Goal: Find specific page/section: Find specific page/section

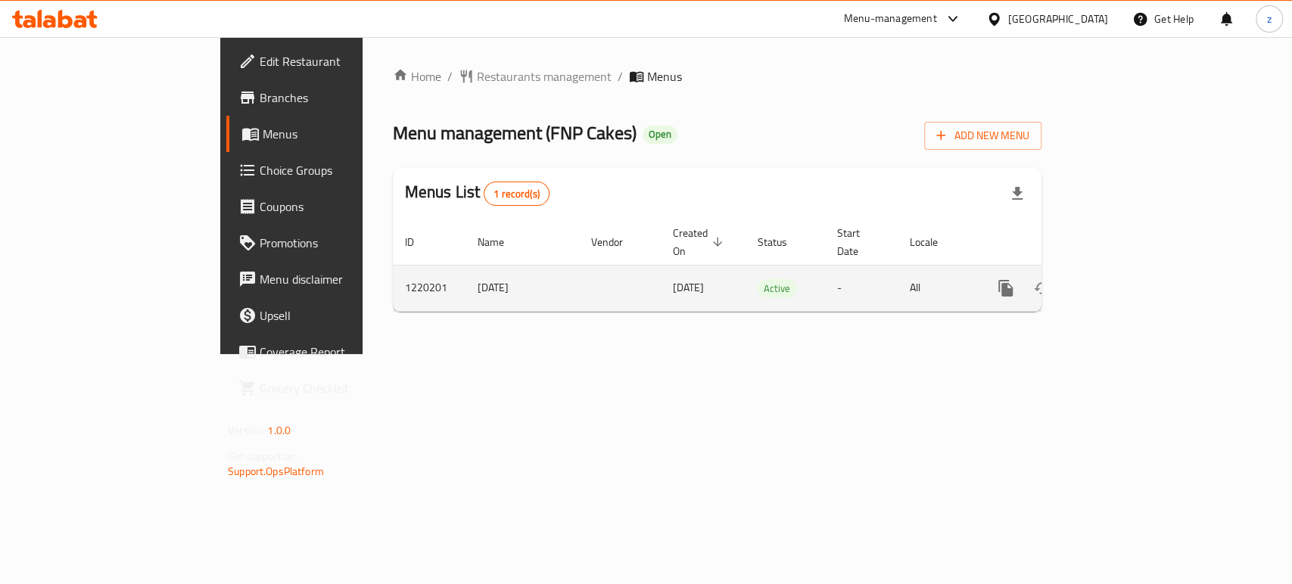
click at [1121, 282] on icon "enhanced table" at bounding box center [1115, 289] width 14 height 14
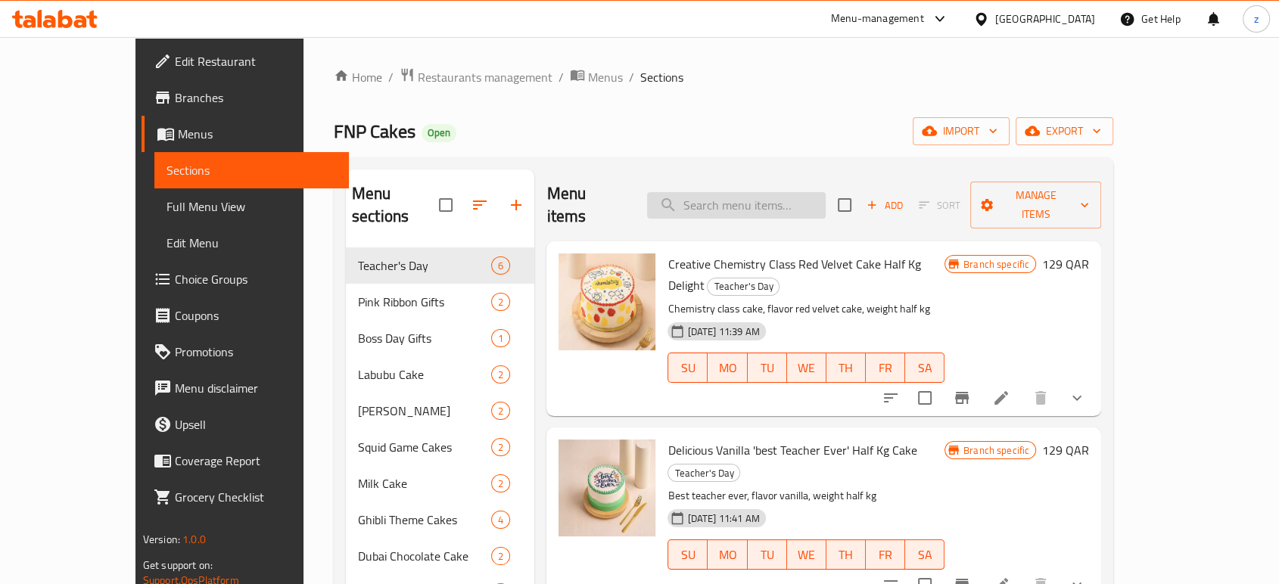
click at [753, 192] on input "search" at bounding box center [736, 205] width 179 height 26
paste input "cakes for Boss Day"
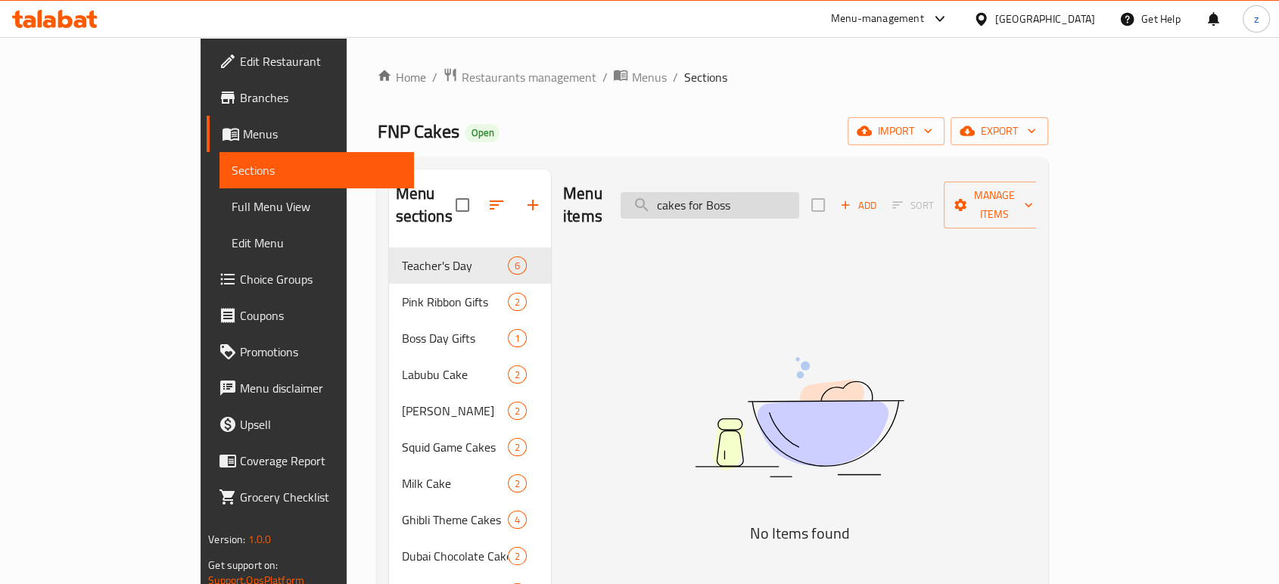
click at [733, 198] on input "cakes for Boss" at bounding box center [710, 205] width 179 height 26
drag, startPoint x: 818, startPoint y: 185, endPoint x: 705, endPoint y: 190, distance: 112.9
click at [706, 192] on input "cakes for Boss" at bounding box center [710, 205] width 179 height 26
paste input "Pink Ribbon"
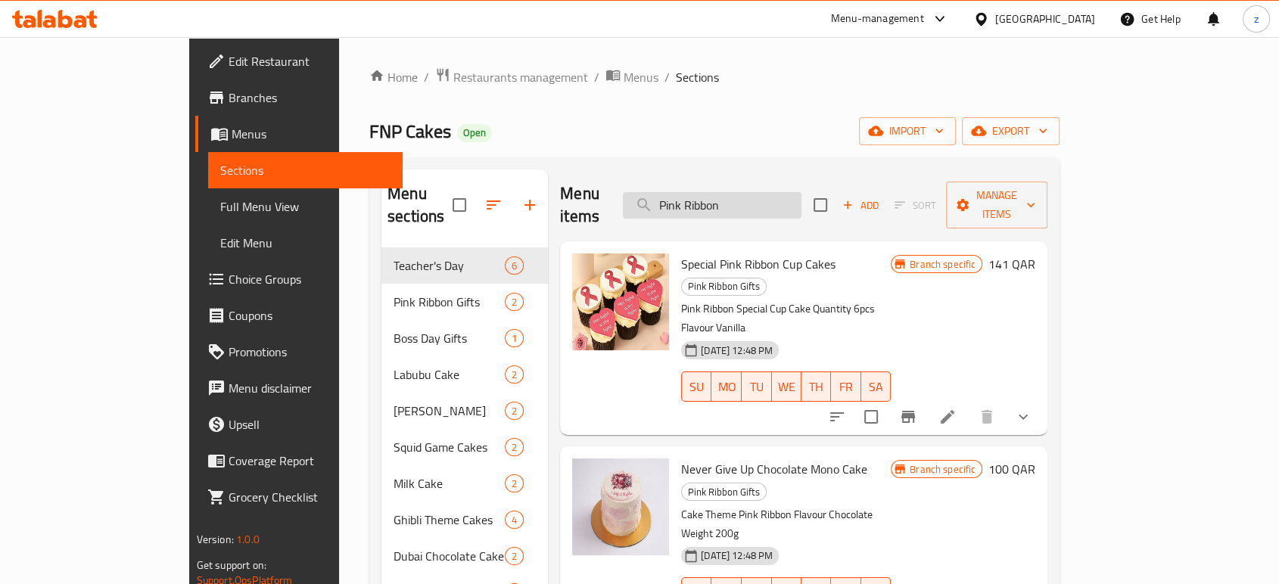
click at [736, 192] on input "Pink Ribbon" at bounding box center [712, 205] width 179 height 26
type input "Pink Ribbon"
click at [453, 77] on span "Restaurants management" at bounding box center [520, 77] width 135 height 18
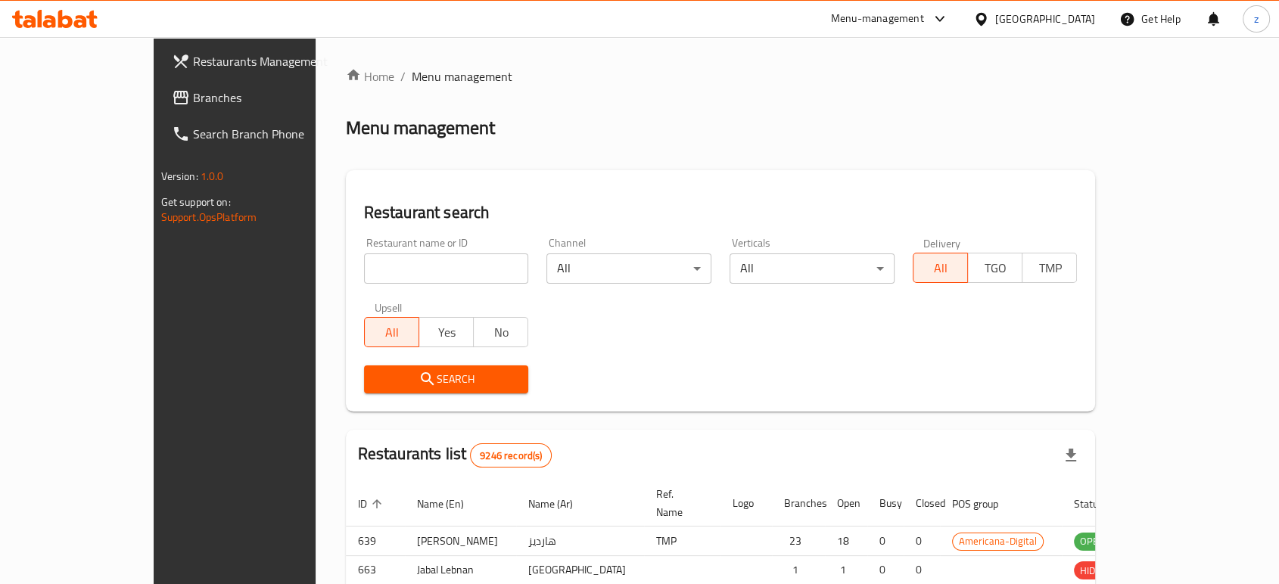
click at [365, 265] on div at bounding box center [639, 292] width 1279 height 584
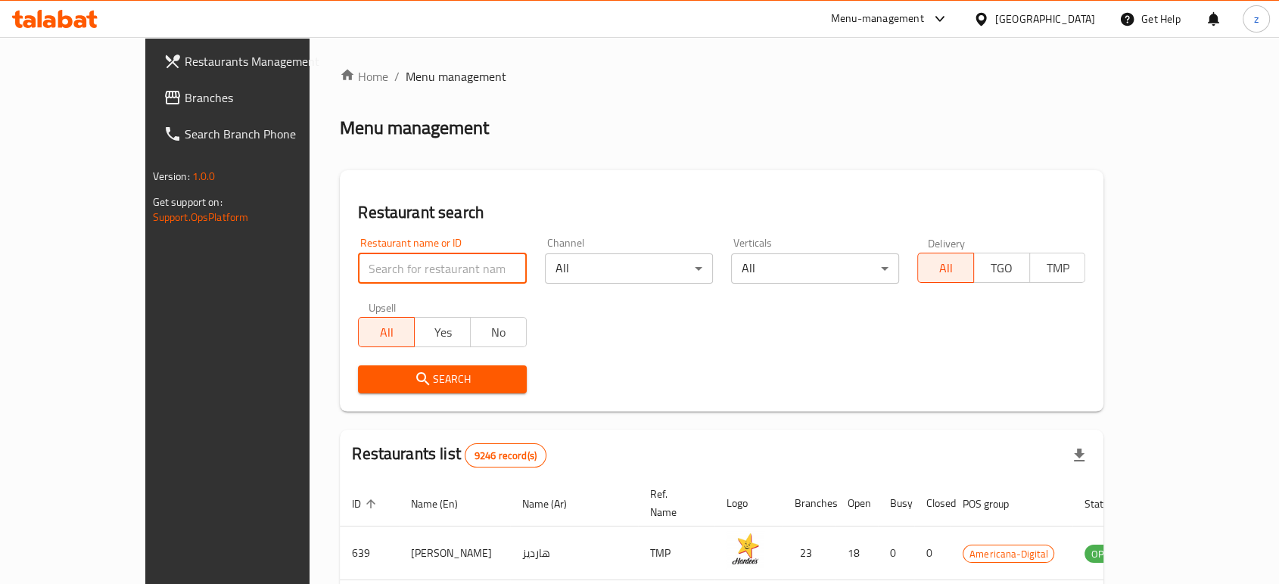
click at [379, 266] on input "search" at bounding box center [442, 269] width 168 height 30
type input "Mankoucha Restaurant"
click button "Search" at bounding box center [442, 380] width 168 height 28
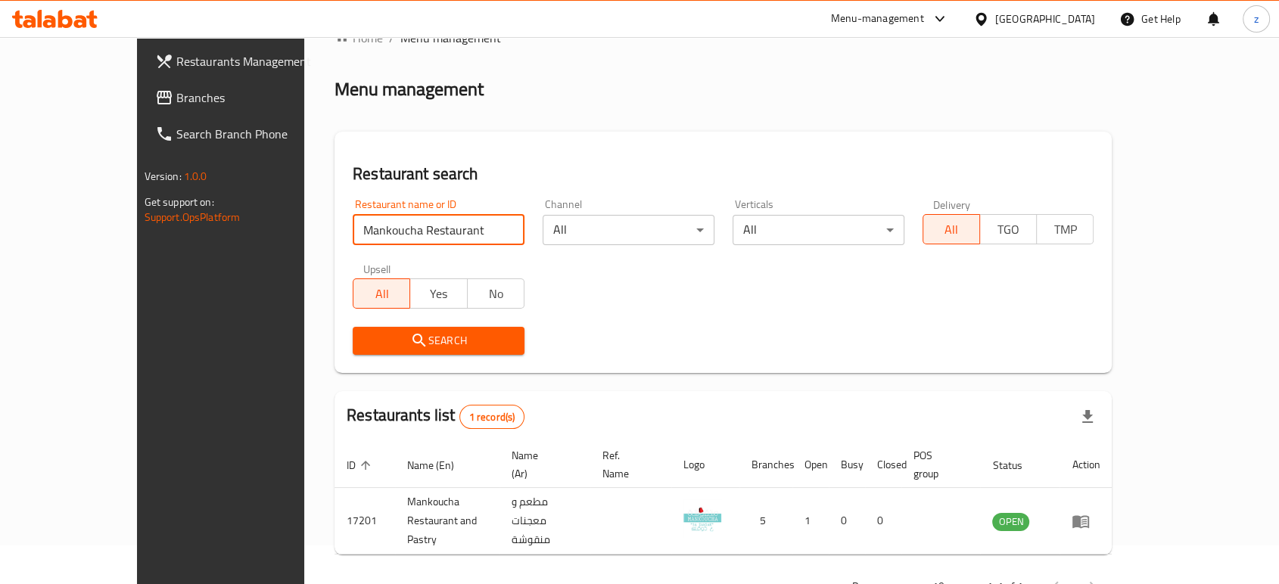
scroll to position [61, 0]
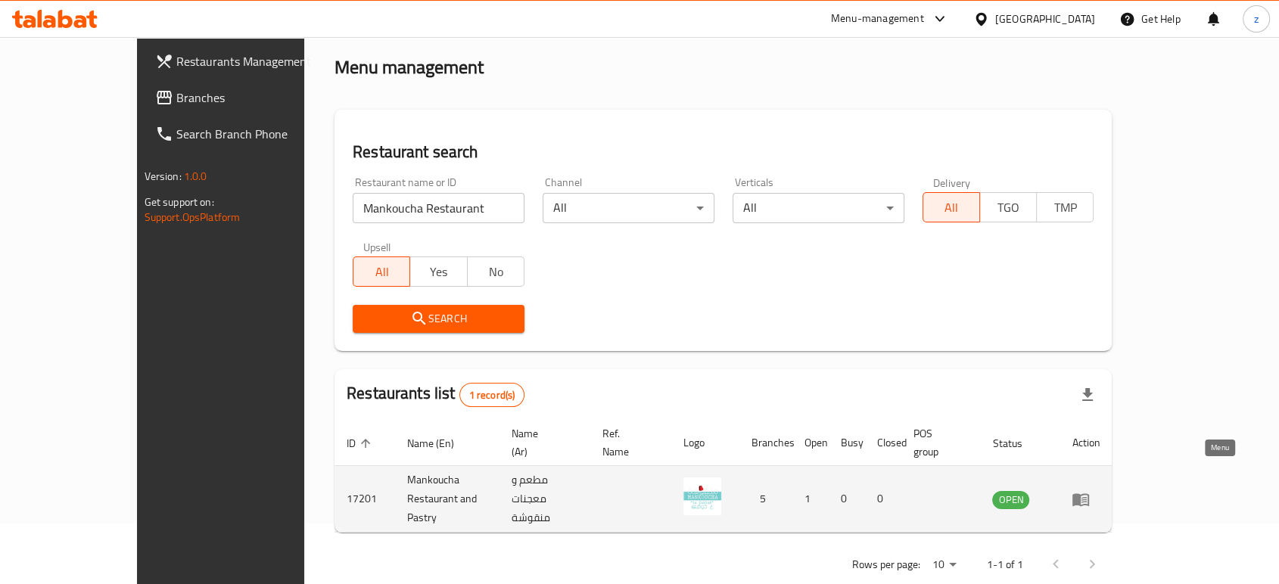
click at [1090, 490] on icon "enhanced table" at bounding box center [1081, 499] width 18 height 18
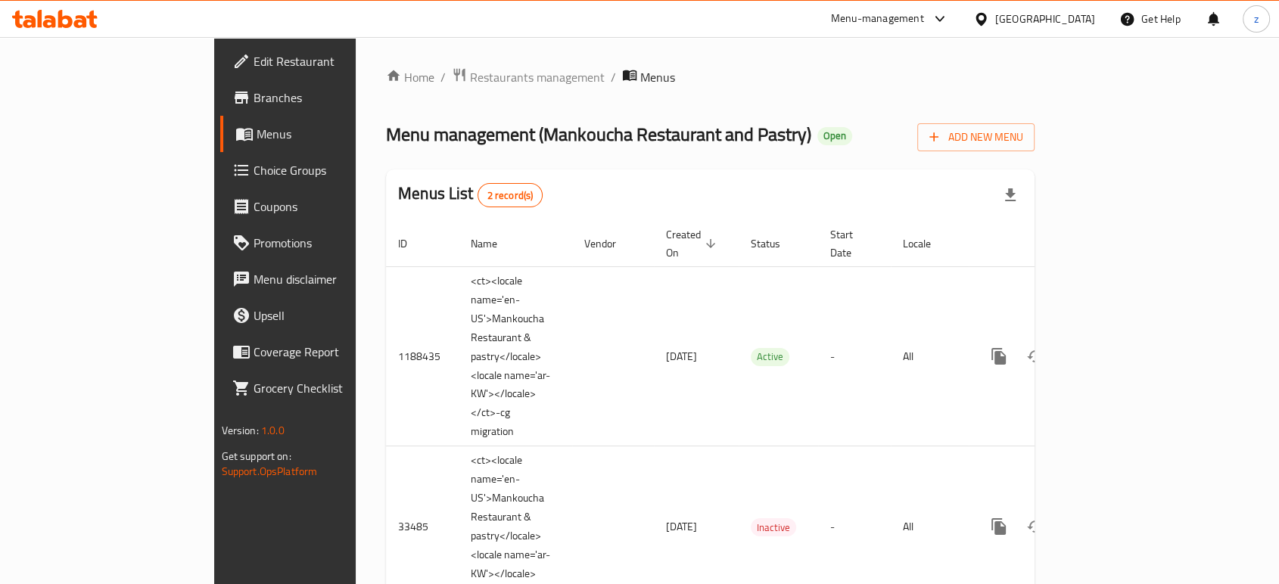
click at [254, 104] on span "Branches" at bounding box center [335, 98] width 162 height 18
